Goal: Task Accomplishment & Management: Use online tool/utility

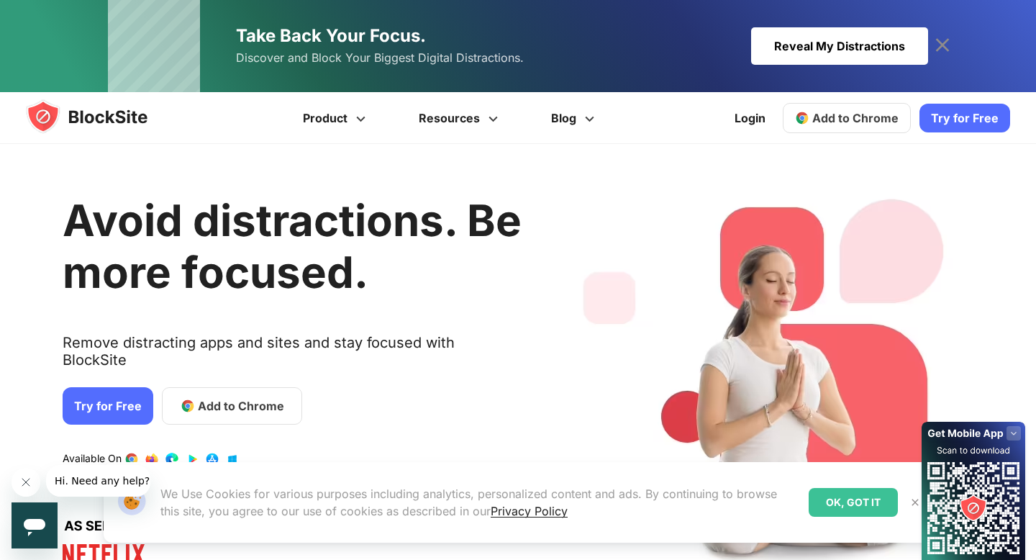
click at [122, 111] on img at bounding box center [101, 116] width 150 height 35
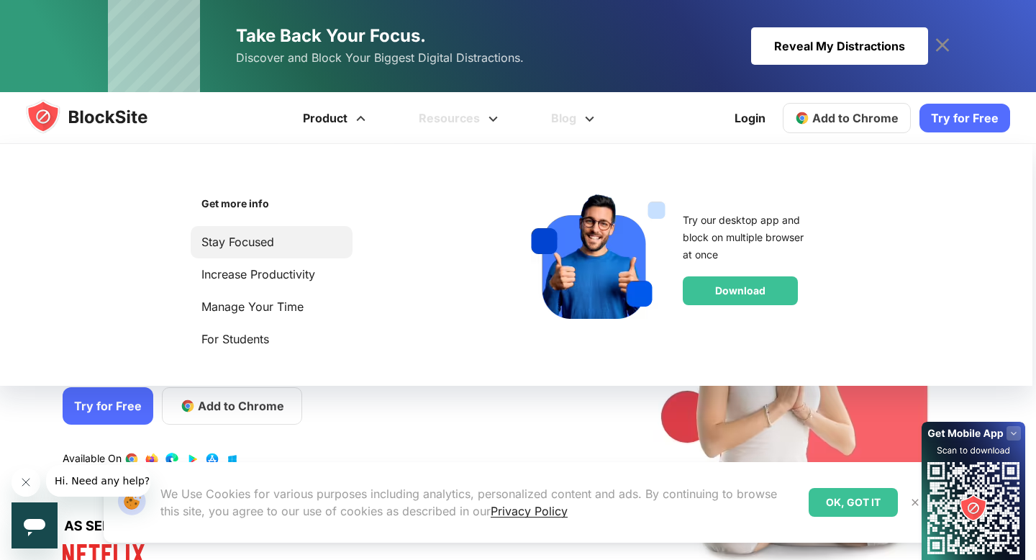
click at [268, 232] on link "Stay Focused" at bounding box center [271, 241] width 140 height 19
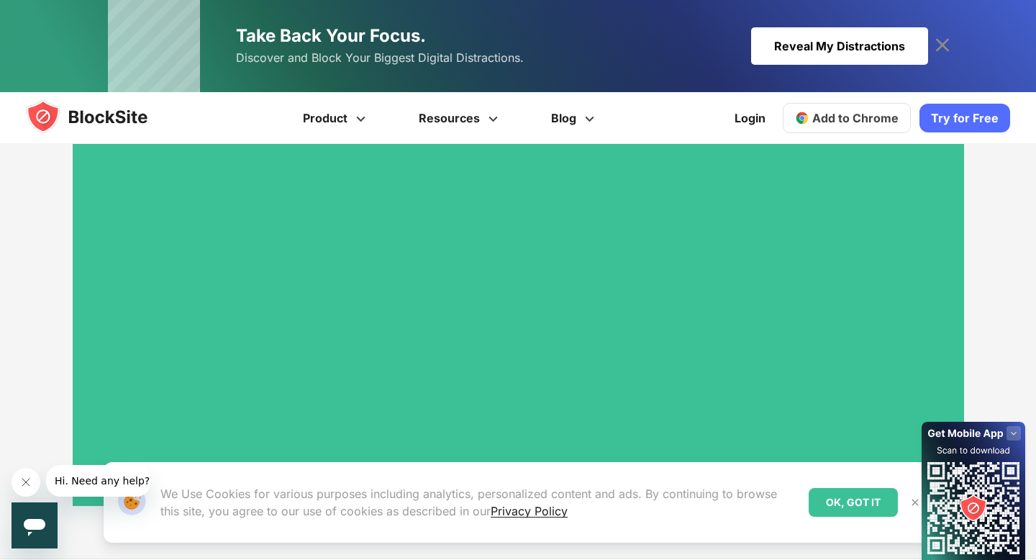
scroll to position [3147, 0]
